Goal: Task Accomplishment & Management: Manage account settings

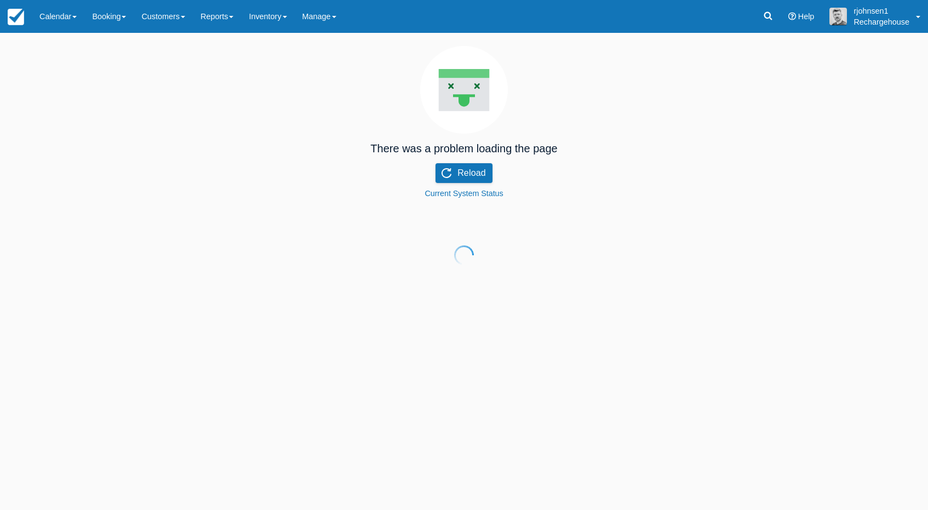
click at [455, 177] on div at bounding box center [464, 255] width 928 height 510
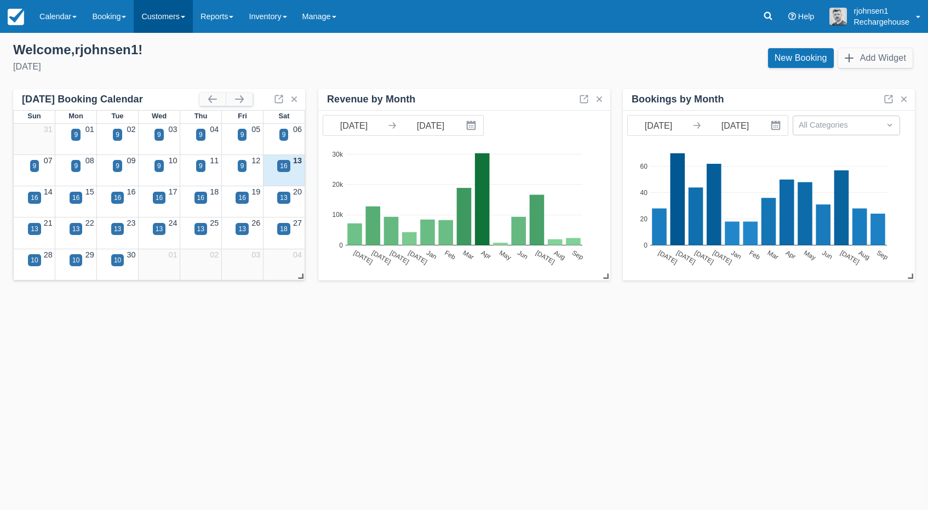
click at [173, 14] on link "Customers" at bounding box center [163, 16] width 59 height 33
click at [170, 65] on link "Directory" at bounding box center [182, 70] width 97 height 23
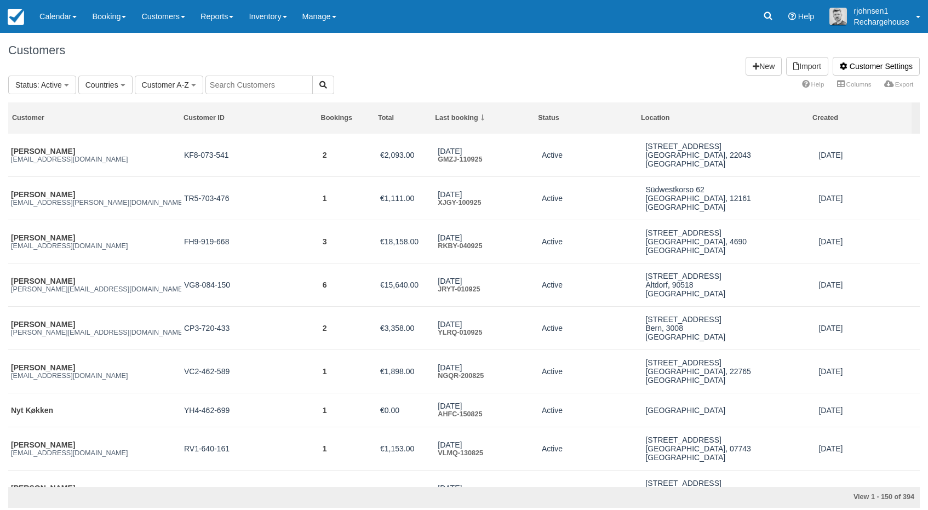
click at [248, 88] on input "text" at bounding box center [258, 85] width 107 height 19
paste input "[PERSON_NAME]"
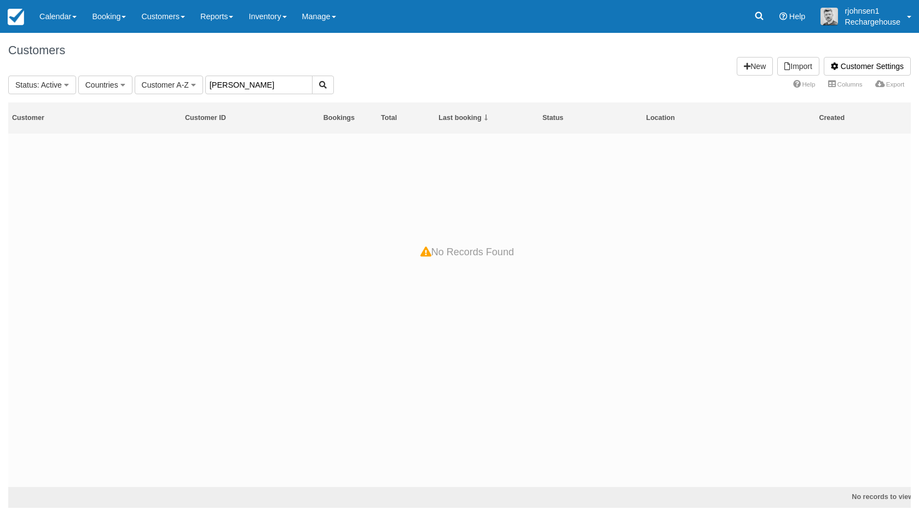
click at [258, 88] on input "[PERSON_NAME]" at bounding box center [258, 85] width 107 height 19
click at [182, 88] on span "Customer A-Z" at bounding box center [165, 85] width 47 height 9
click at [114, 85] on span "Countries" at bounding box center [101, 85] width 33 height 9
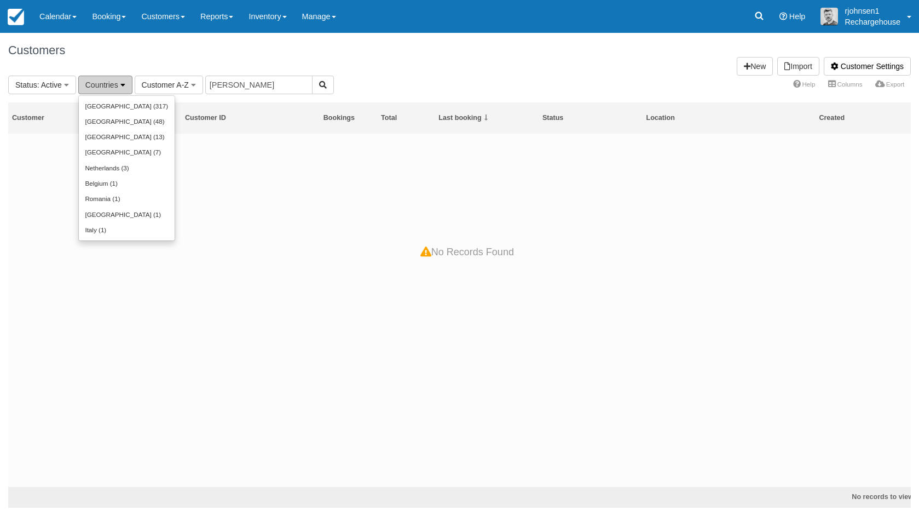
click at [116, 87] on span "Countries" at bounding box center [101, 85] width 33 height 9
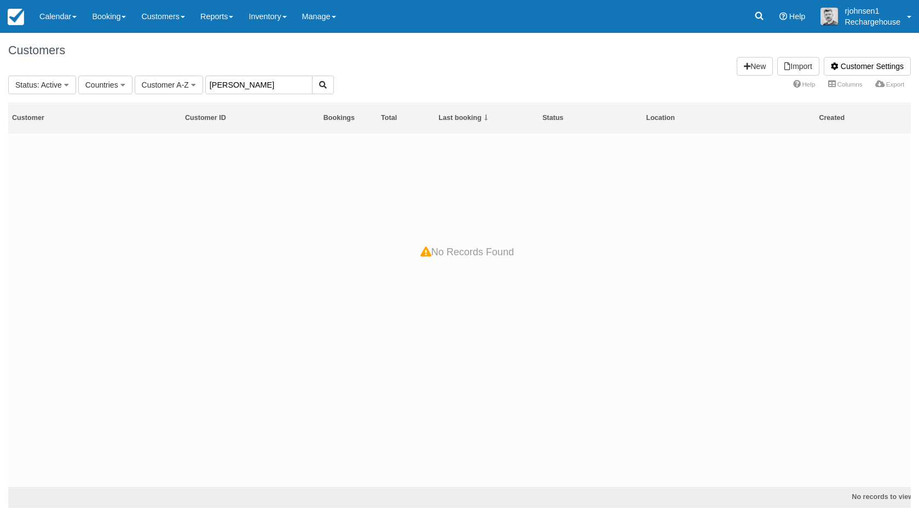
click at [265, 83] on input "[PERSON_NAME]" at bounding box center [258, 85] width 107 height 19
click at [193, 84] on icon "button" at bounding box center [193, 85] width 5 height 8
click at [61, 87] on span ": Active" at bounding box center [49, 85] width 25 height 9
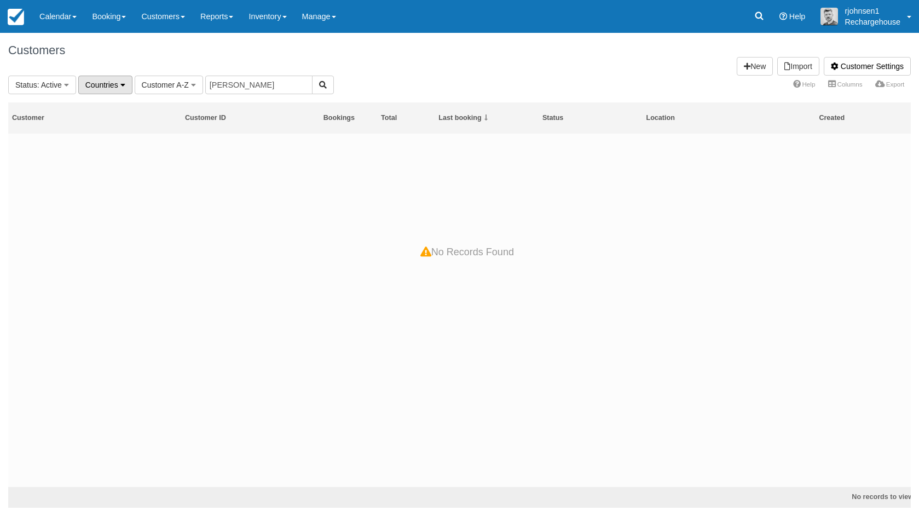
click at [105, 85] on span "Countries" at bounding box center [101, 85] width 33 height 9
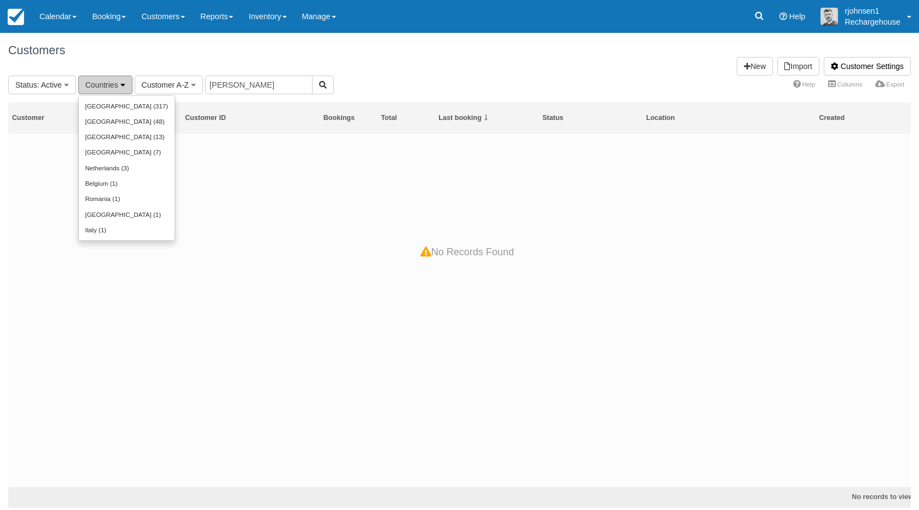
click at [105, 86] on span "Countries" at bounding box center [101, 85] width 33 height 9
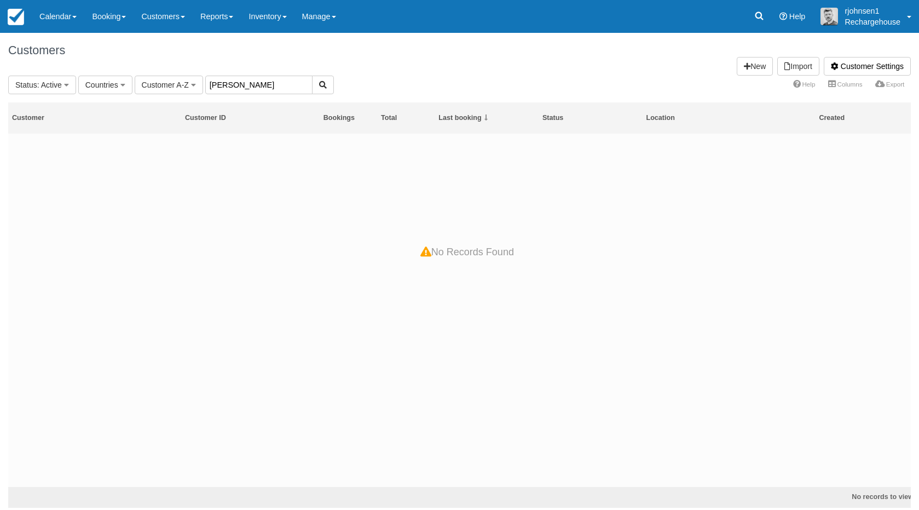
click at [261, 83] on input "[PERSON_NAME]" at bounding box center [258, 85] width 107 height 19
type input "E"
click at [175, 23] on link "Customers" at bounding box center [163, 16] width 59 height 33
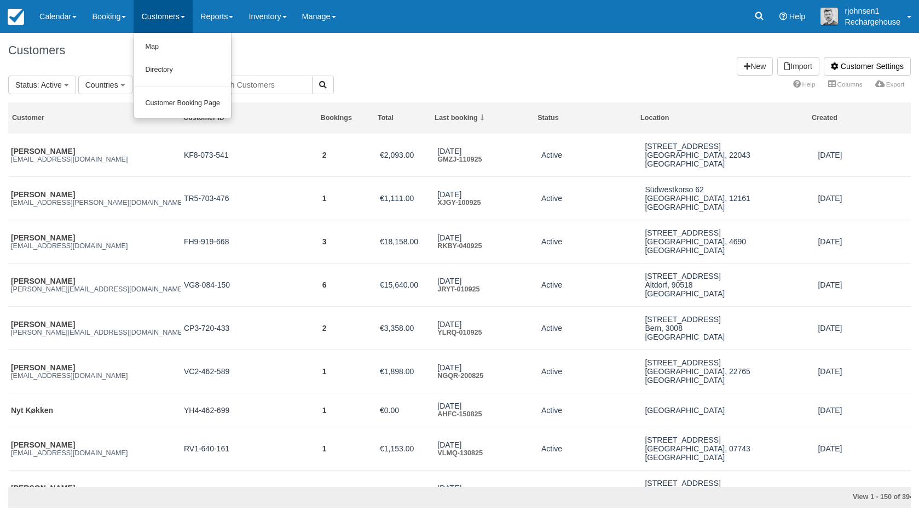
click at [304, 58] on div "Customers Customer Settings Import New" at bounding box center [459, 54] width 919 height 43
click at [239, 83] on input "text" at bounding box center [258, 85] width 107 height 19
click at [155, 87] on span "Customer A-Z" at bounding box center [165, 85] width 47 height 9
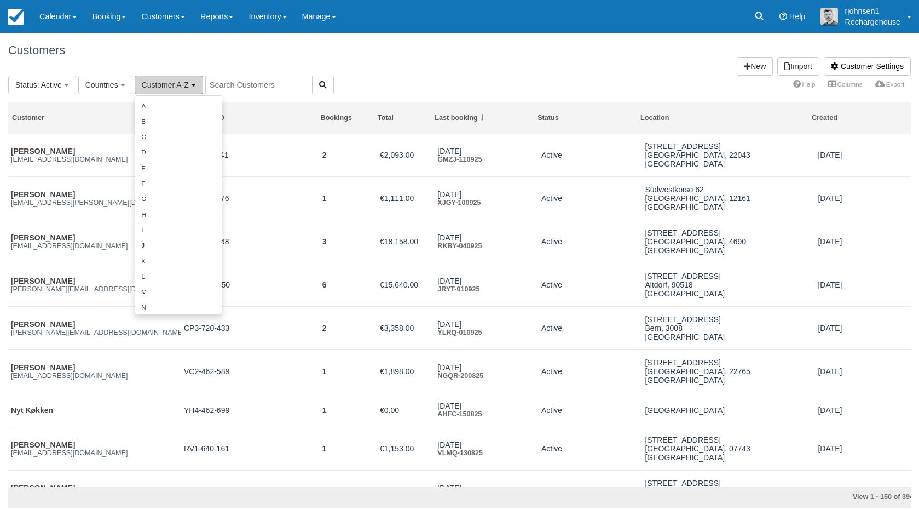
click at [155, 87] on span "Customer A-Z" at bounding box center [165, 85] width 47 height 9
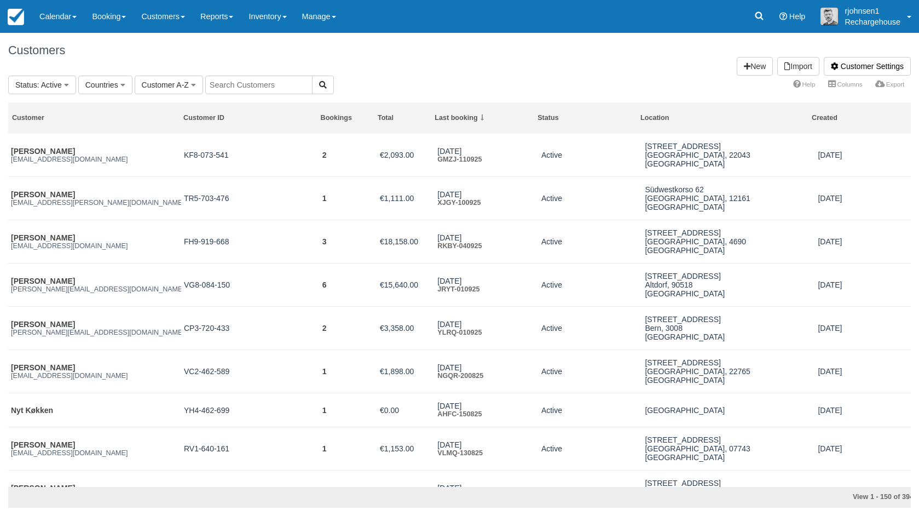
click at [223, 88] on input "text" at bounding box center [258, 85] width 107 height 19
paste input "[PERSON_NAME]"
type input "[PERSON_NAME]"
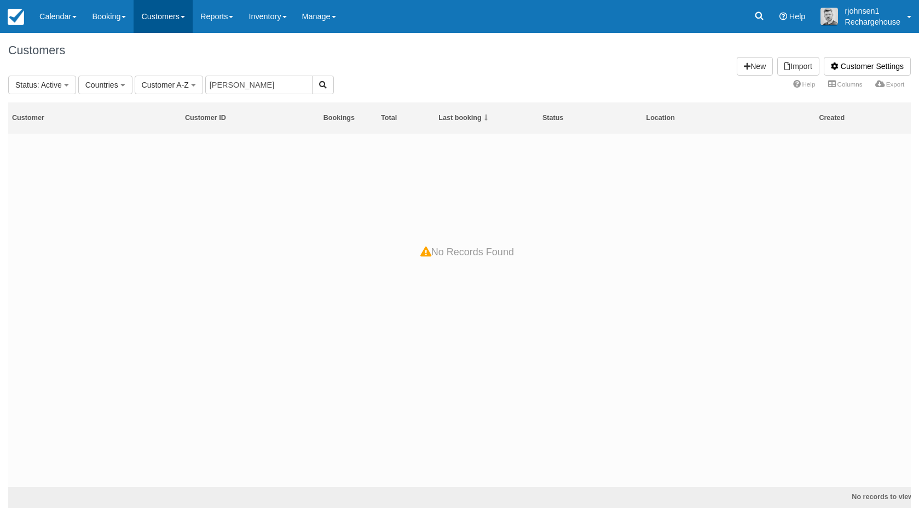
click at [185, 17] on span at bounding box center [183, 17] width 4 height 2
click at [282, 15] on link "Inventory" at bounding box center [267, 16] width 53 height 33
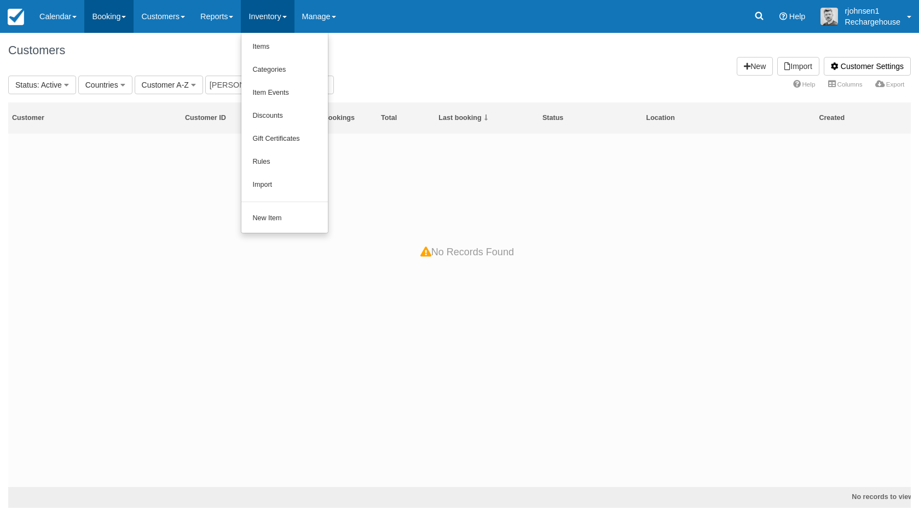
click at [111, 14] on link "Booking" at bounding box center [108, 16] width 49 height 33
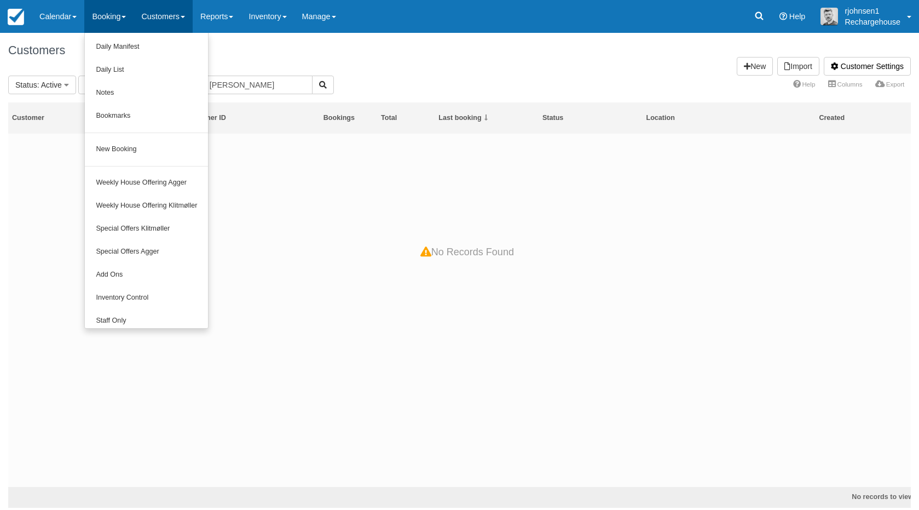
click at [175, 22] on link "Customers" at bounding box center [163, 16] width 59 height 33
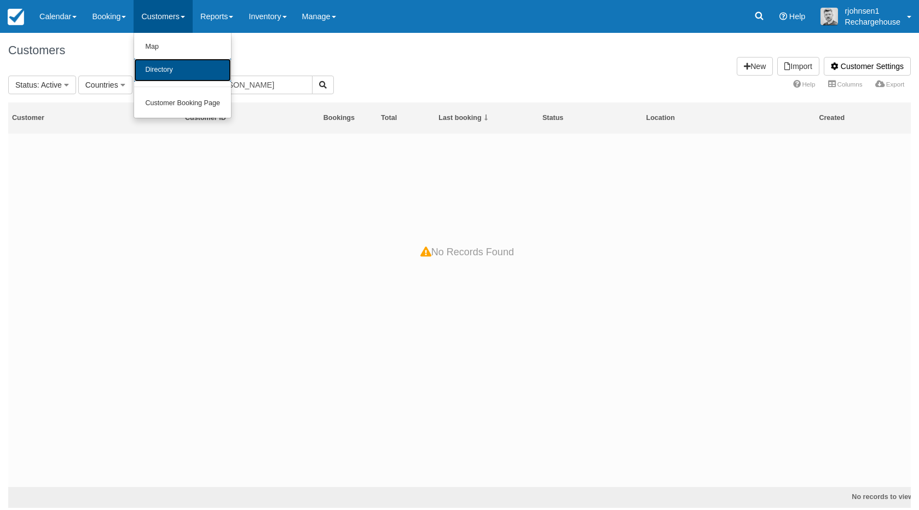
click at [177, 74] on link "Directory" at bounding box center [182, 70] width 97 height 23
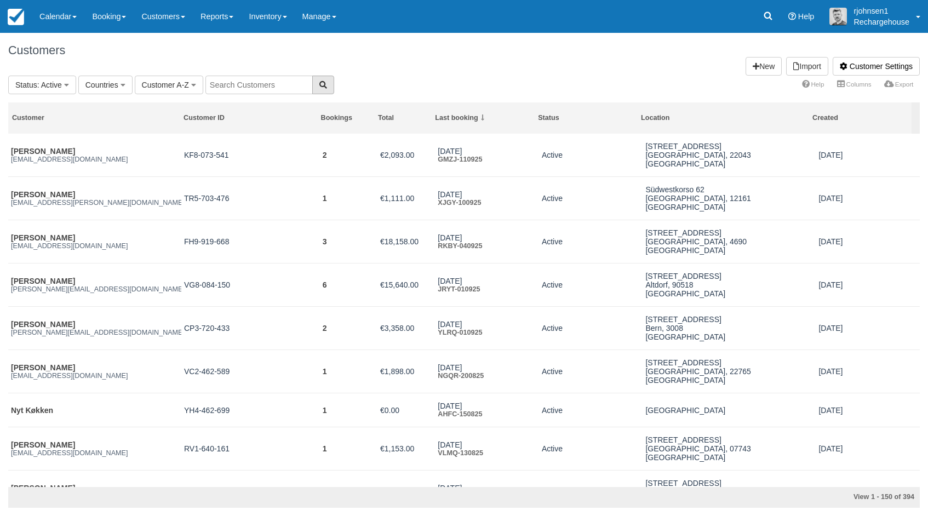
click at [319, 82] on icon "button" at bounding box center [323, 85] width 8 height 8
click at [227, 82] on input "text" at bounding box center [258, 85] width 107 height 19
paste input "[PERSON_NAME]"
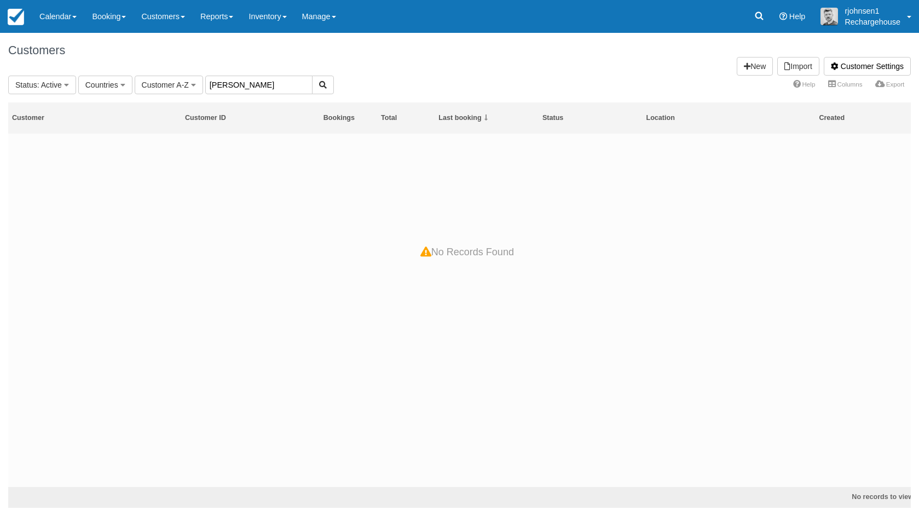
click at [237, 84] on input "[PERSON_NAME]" at bounding box center [258, 85] width 107 height 19
type input "E"
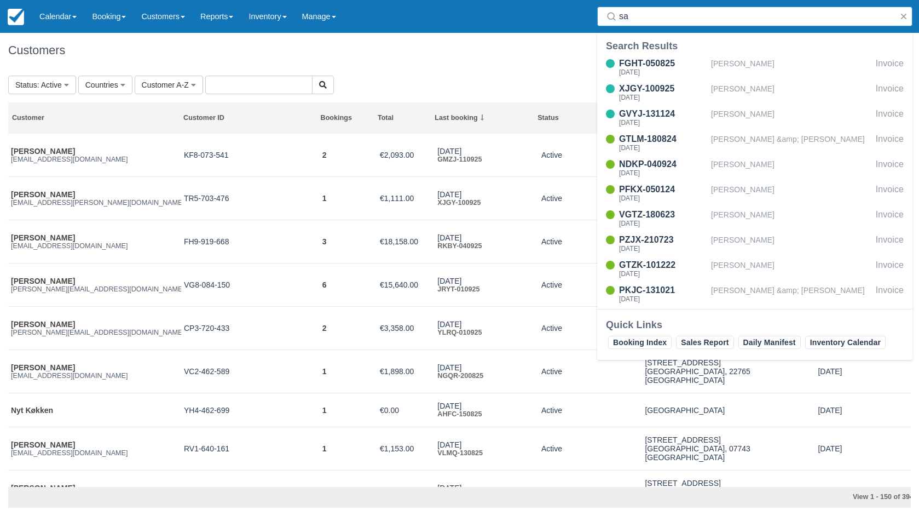
click at [693, 19] on input "sa" at bounding box center [757, 17] width 276 height 20
type input "s"
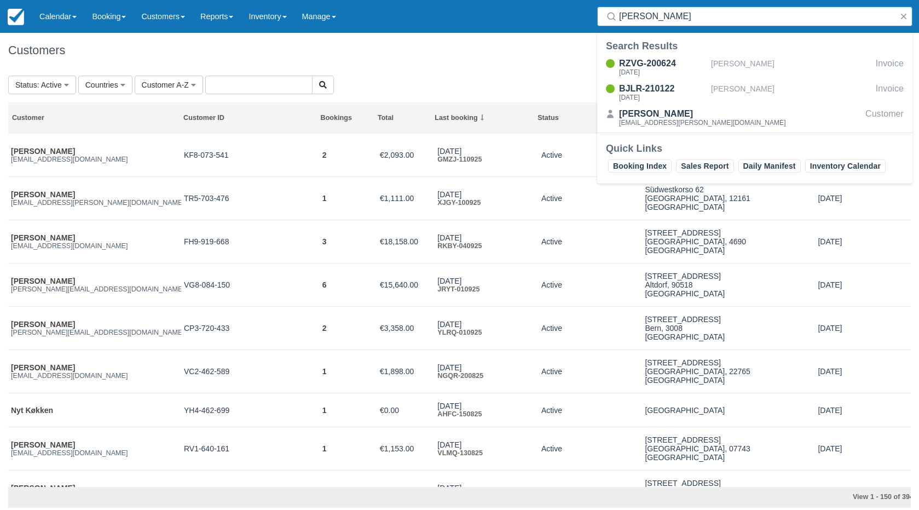
type input "[PERSON_NAME]"
click at [632, 116] on div "[PERSON_NAME]" at bounding box center [702, 113] width 167 height 13
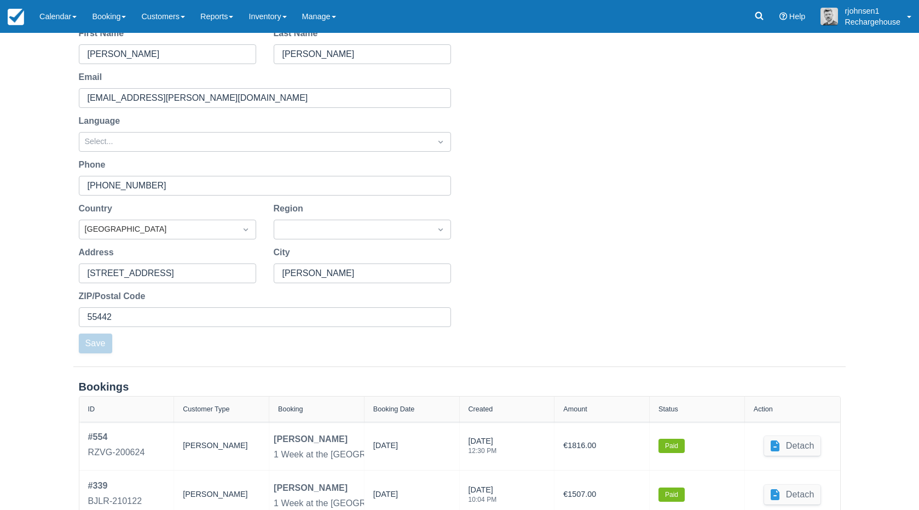
scroll to position [169, 0]
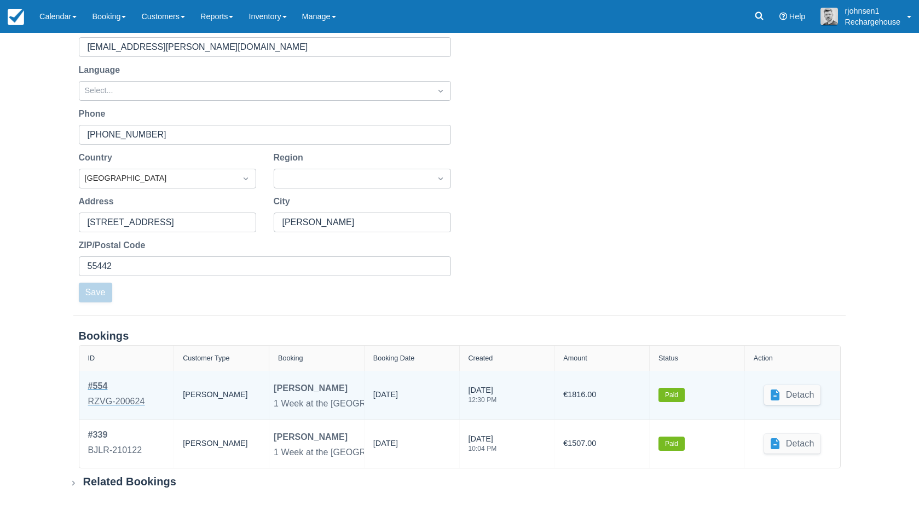
click at [100, 400] on div "RZVG-200624" at bounding box center [116, 401] width 57 height 13
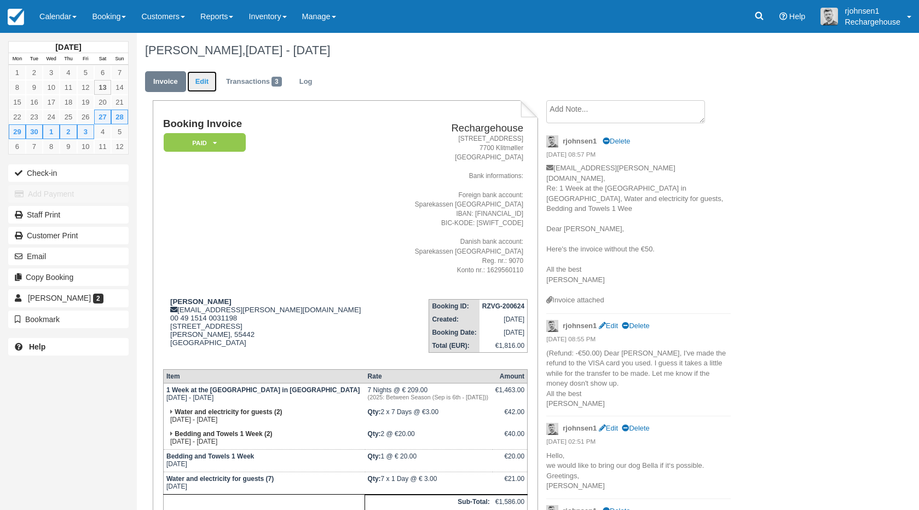
click at [197, 81] on link "Edit" at bounding box center [202, 81] width 30 height 21
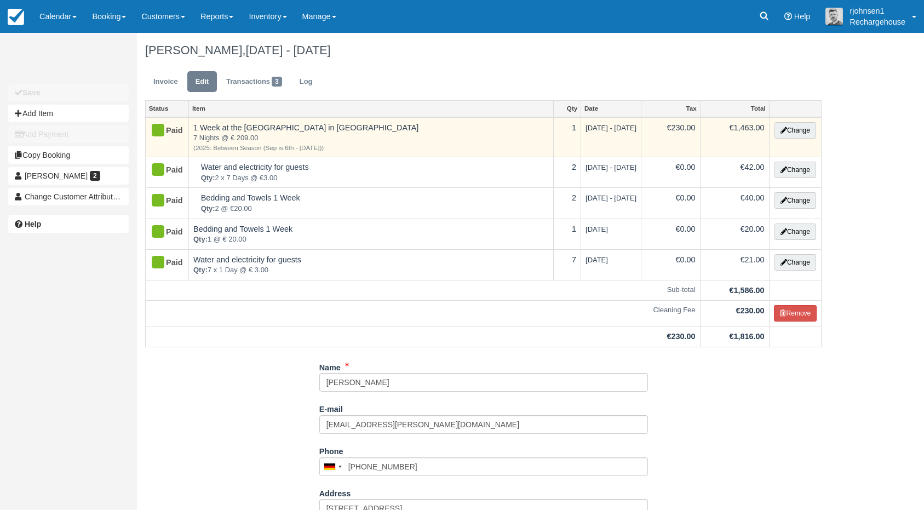
type input "01514 0031198"
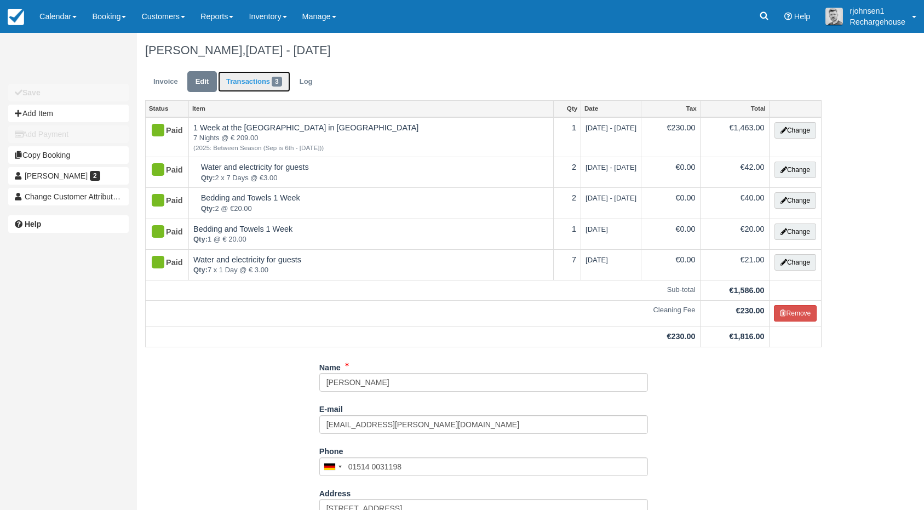
click at [249, 87] on link "Transactions 3" at bounding box center [254, 81] width 72 height 21
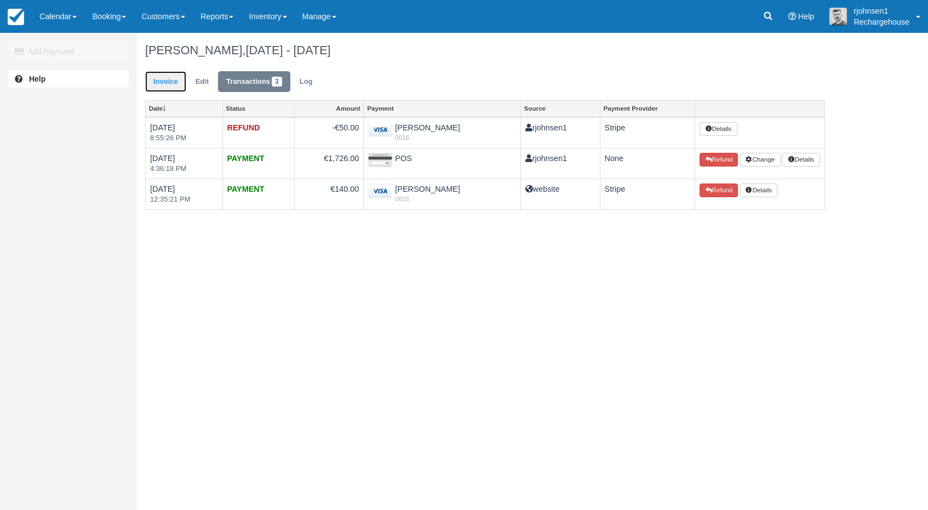
click at [172, 91] on link "Invoice" at bounding box center [165, 81] width 41 height 21
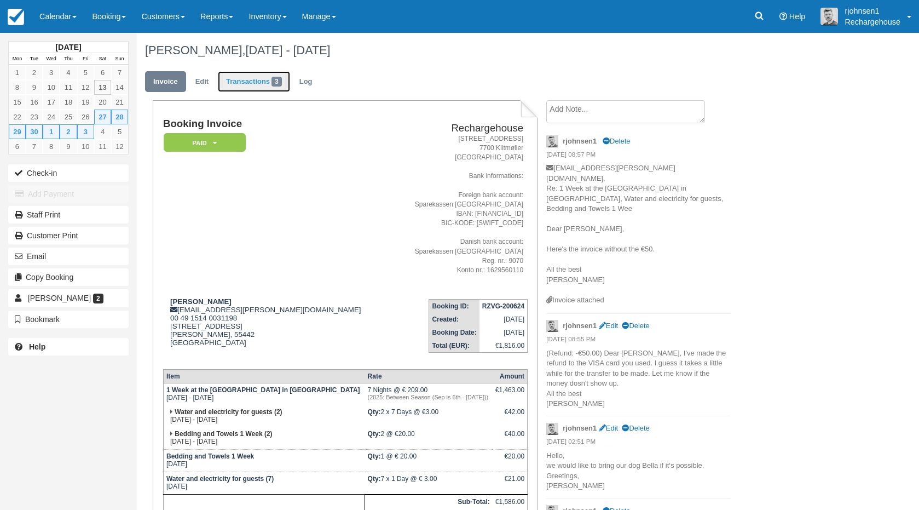
click at [251, 84] on link "Transactions 3" at bounding box center [254, 81] width 72 height 21
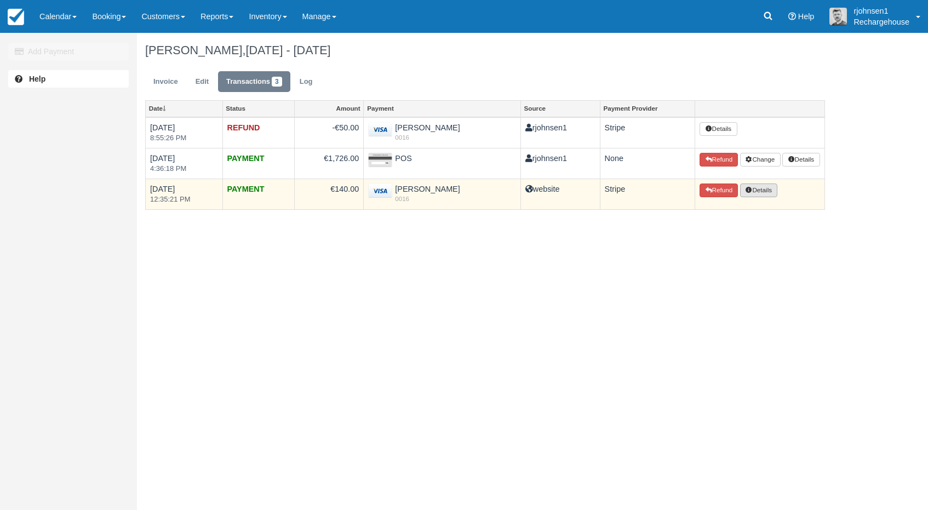
click at [756, 189] on button "Details" at bounding box center [758, 190] width 37 height 14
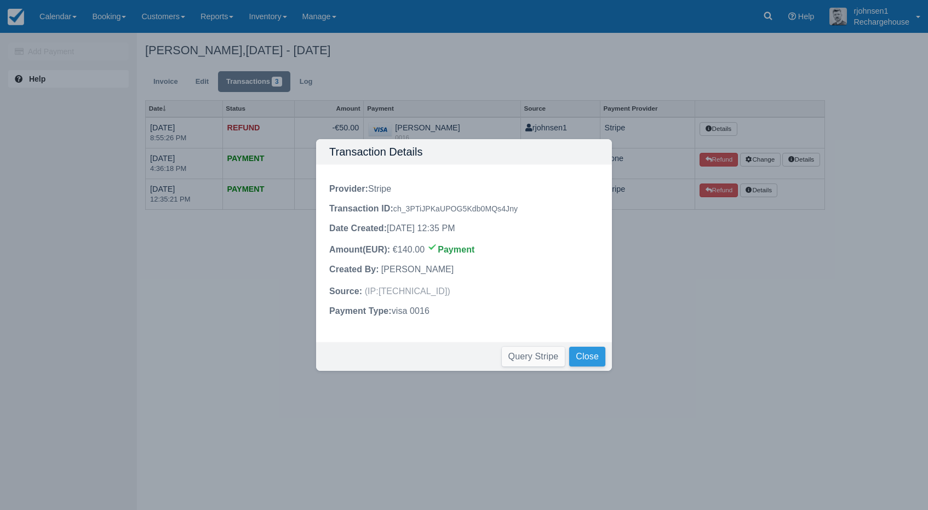
click at [578, 358] on button "Close" at bounding box center [587, 357] width 36 height 20
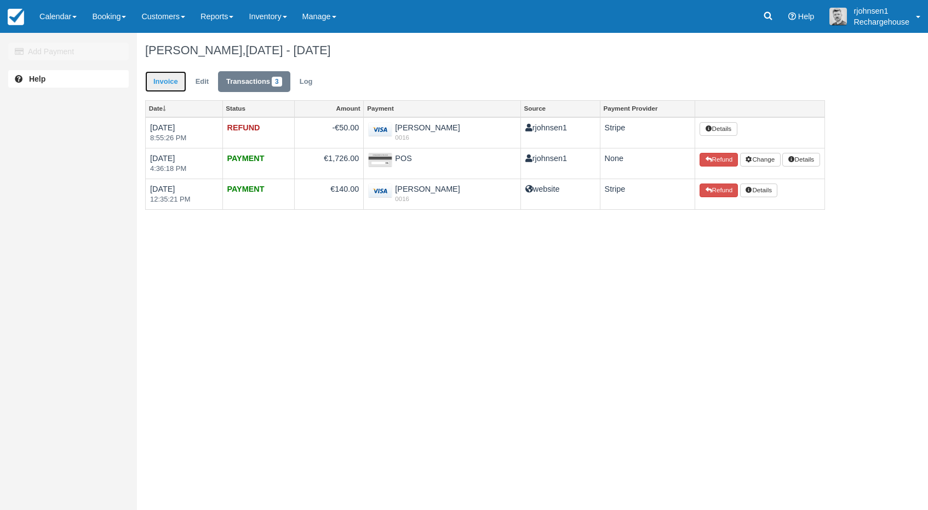
click at [175, 85] on link "Invoice" at bounding box center [165, 81] width 41 height 21
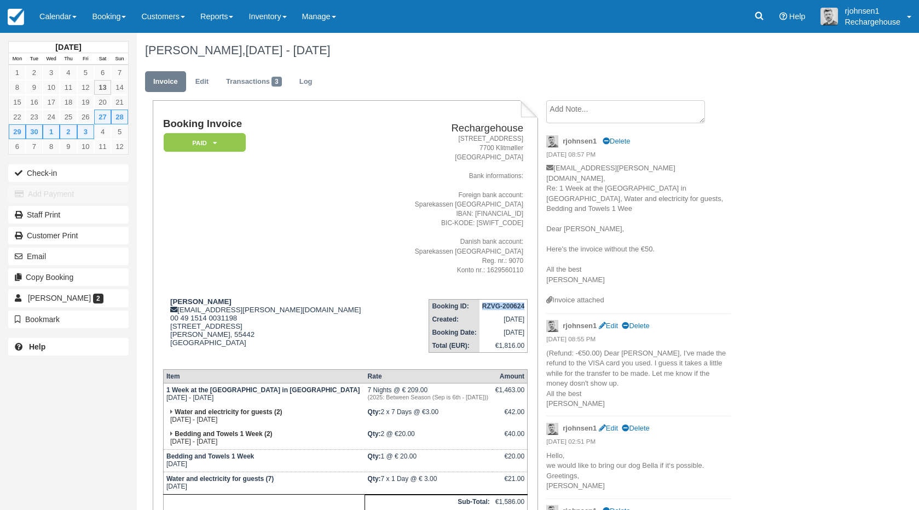
drag, startPoint x: 480, startPoint y: 307, endPoint x: 524, endPoint y: 307, distance: 44.4
click at [524, 307] on td "RZVG-200624" at bounding box center [504, 306] width 48 height 14
copy strong "RZVG-200624"
drag, startPoint x: 525, startPoint y: 225, endPoint x: 457, endPoint y: 225, distance: 68.5
click at [457, 225] on td "[GEOGRAPHIC_DATA][STREET_ADDRESS] Bank informations: Foreign bank account: Spar…" at bounding box center [460, 204] width 136 height 172
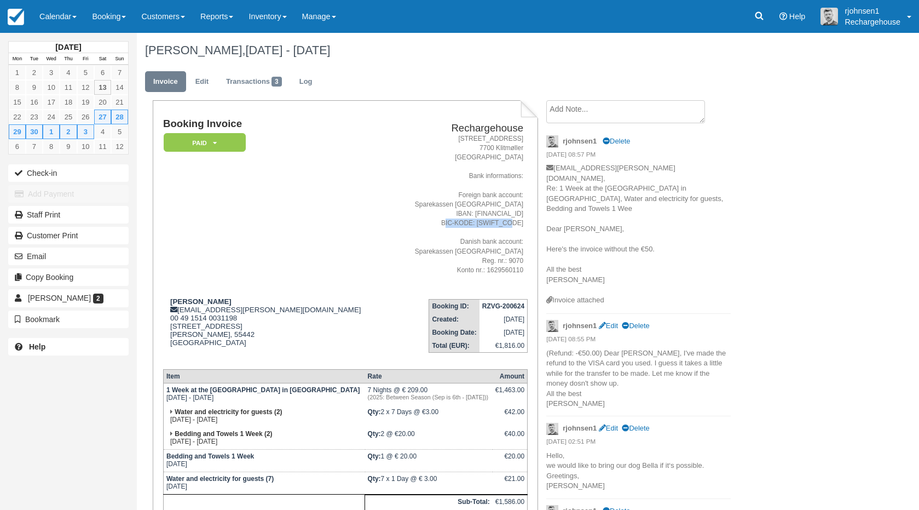
copy address "BIC-KODE: [SWIFT_CODE]"
